Goal: Navigation & Orientation: Find specific page/section

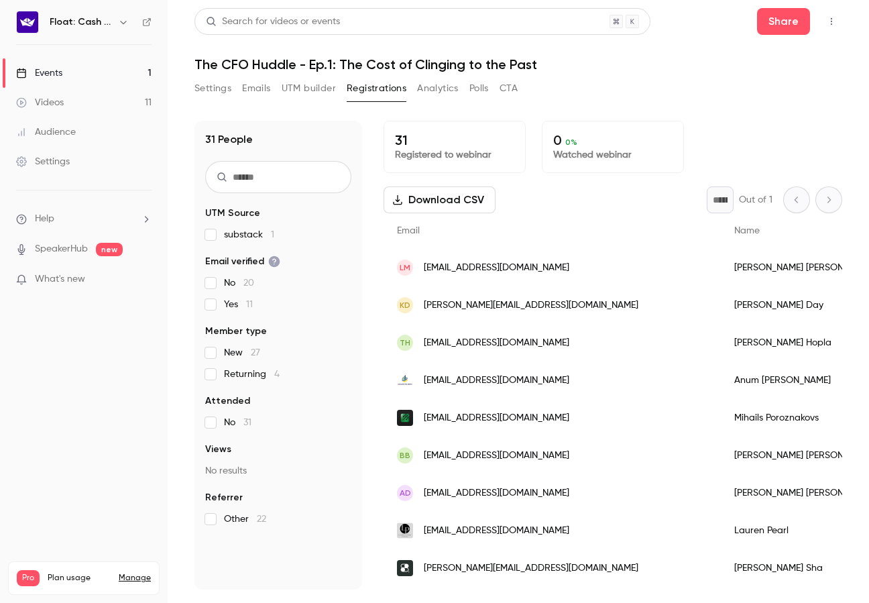
click at [87, 67] on link "Events 1" at bounding box center [84, 73] width 168 height 30
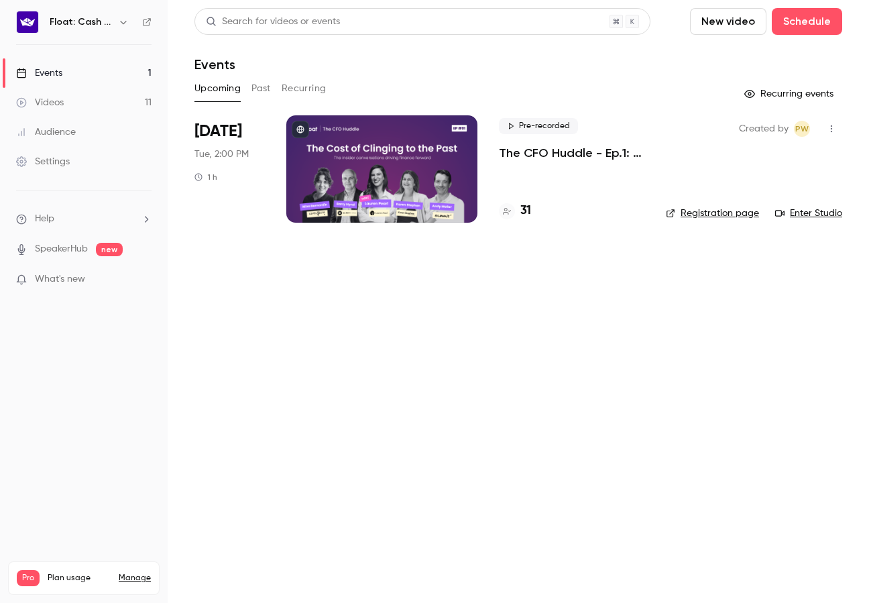
click at [56, 133] on div "Audience" at bounding box center [46, 131] width 60 height 13
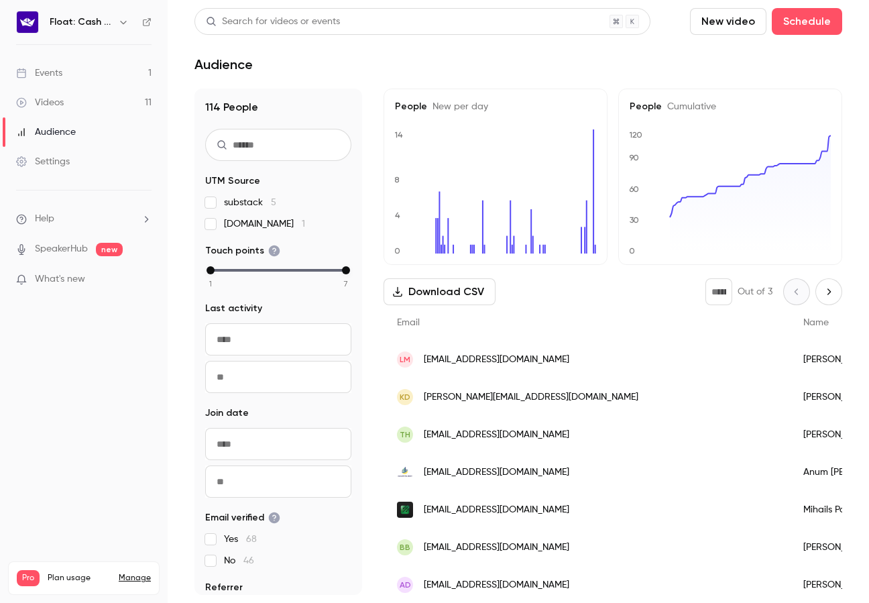
click at [66, 76] on link "Events 1" at bounding box center [84, 73] width 168 height 30
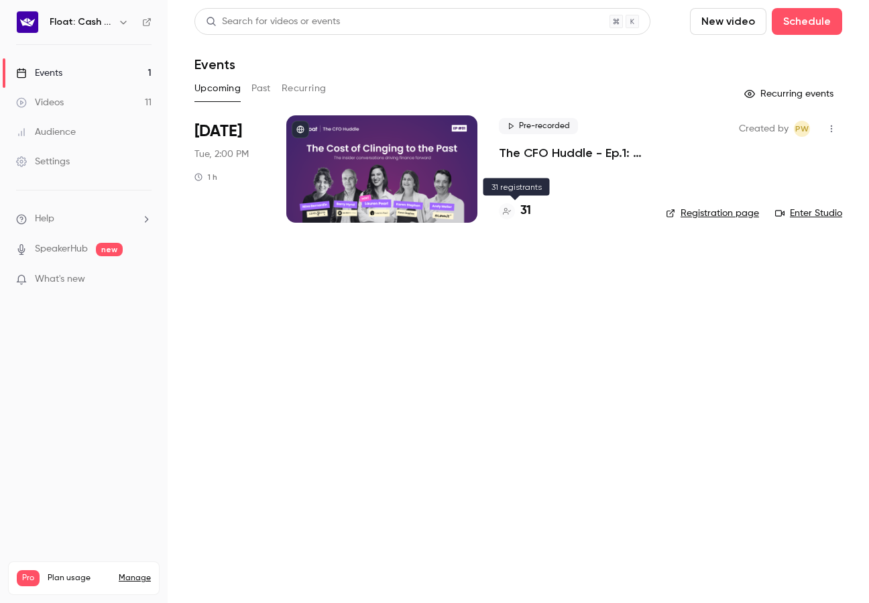
click at [524, 207] on h4 "31" at bounding box center [525, 211] width 11 height 18
